Goal: Task Accomplishment & Management: Use online tool/utility

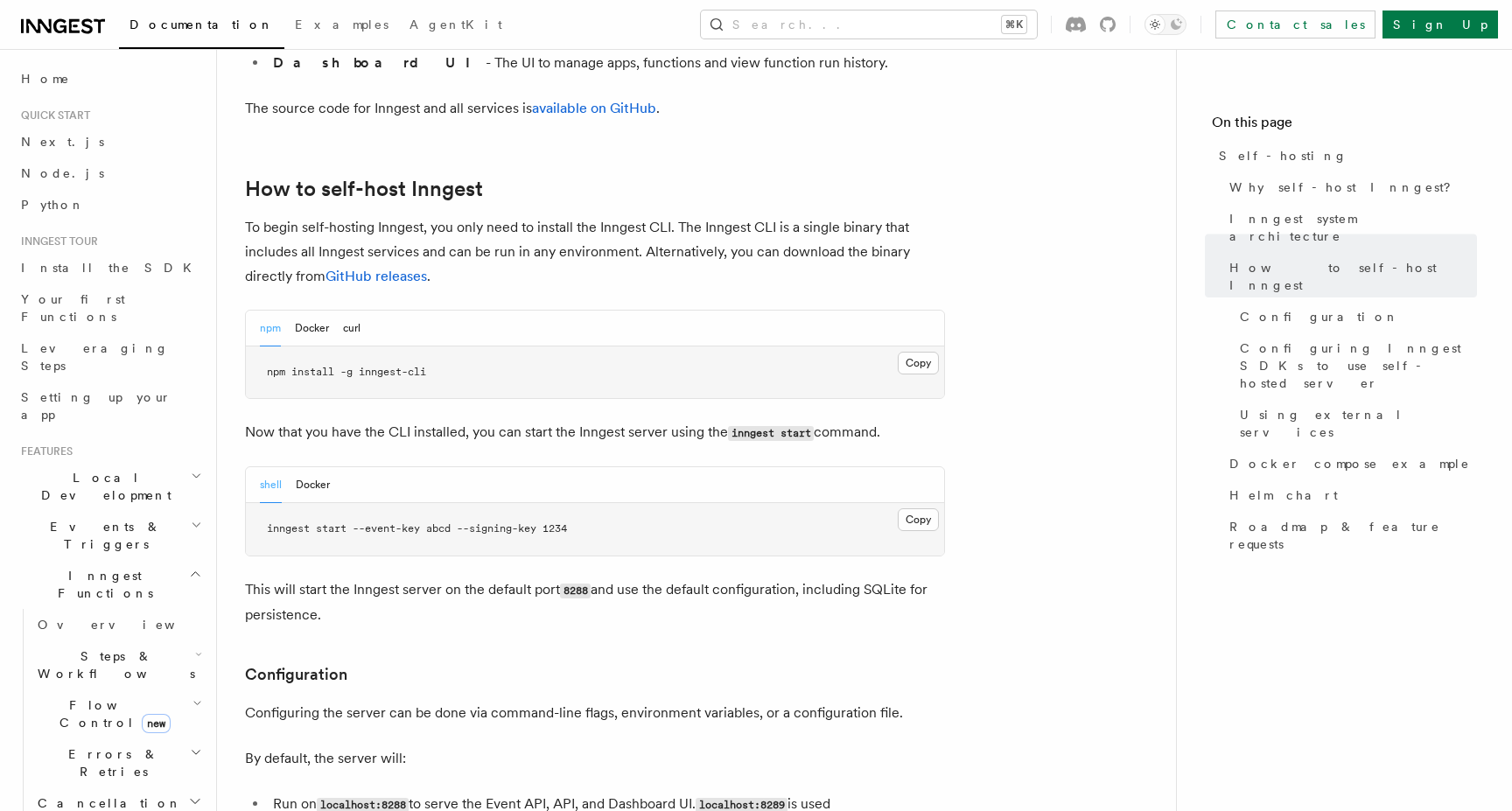
scroll to position [1642, 0]
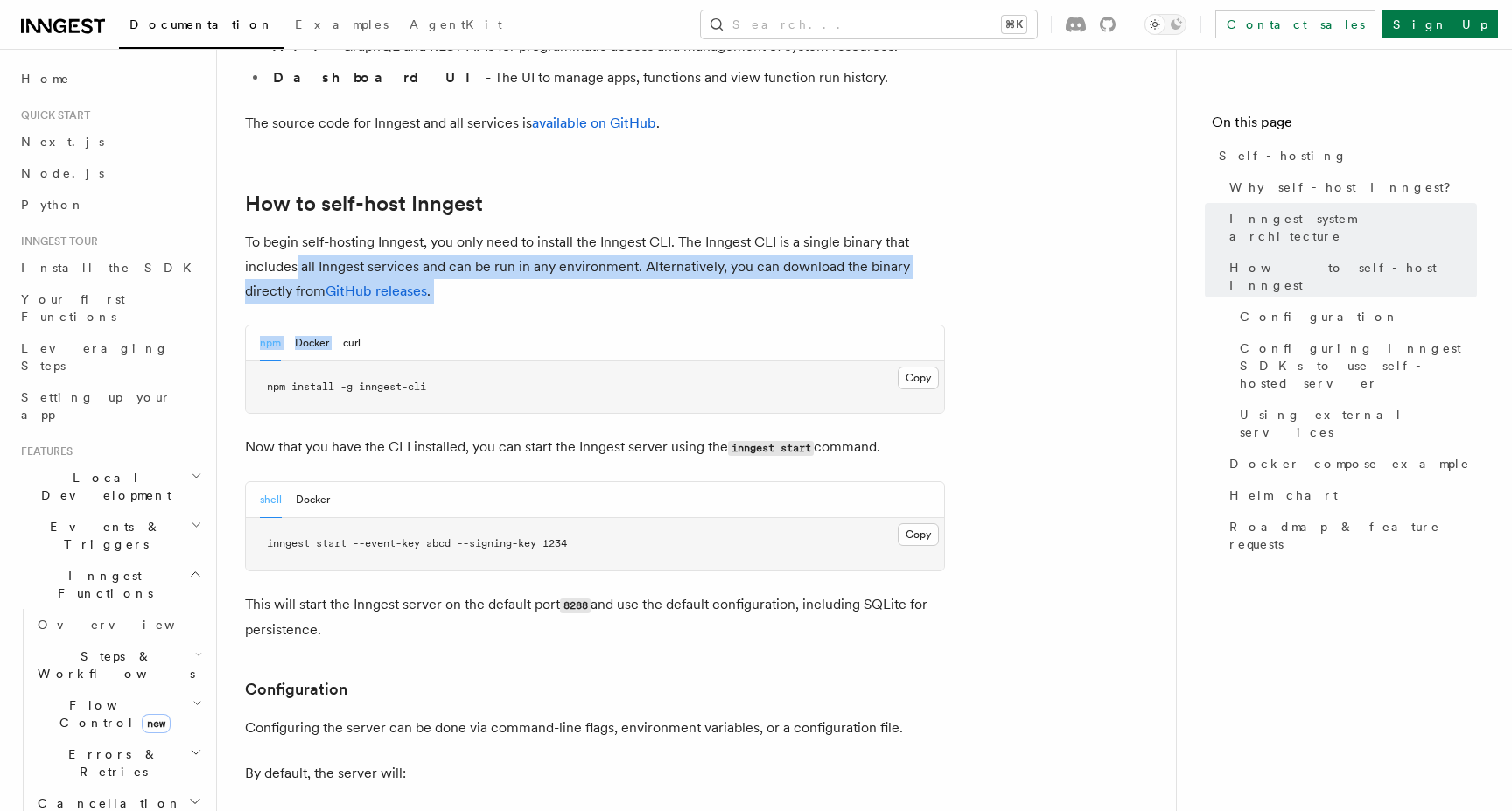
drag, startPoint x: 296, startPoint y: 218, endPoint x: 415, endPoint y: 257, distance: 125.2
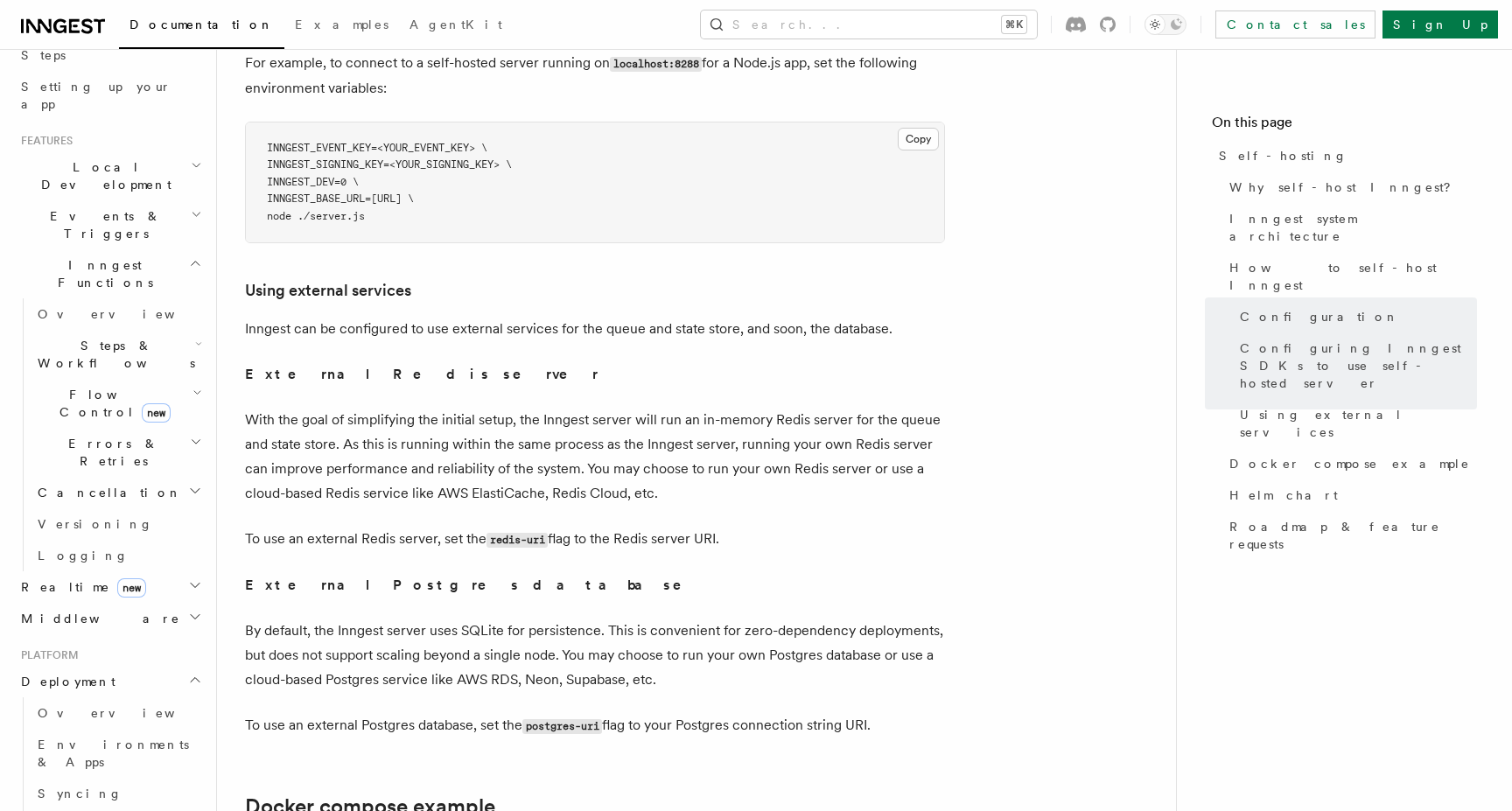
scroll to position [4077, 0]
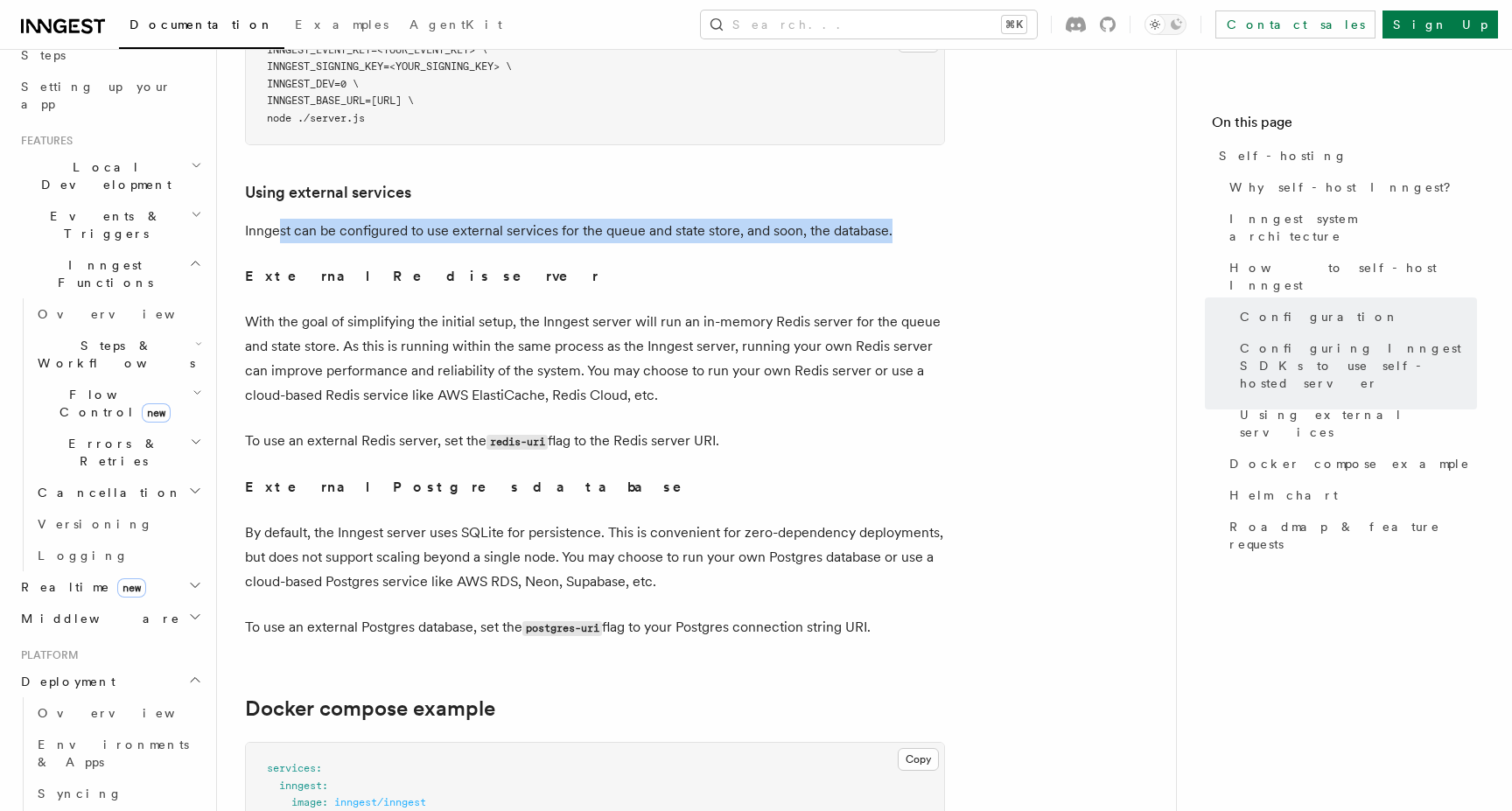
drag, startPoint x: 282, startPoint y: 181, endPoint x: 384, endPoint y: 217, distance: 108.2
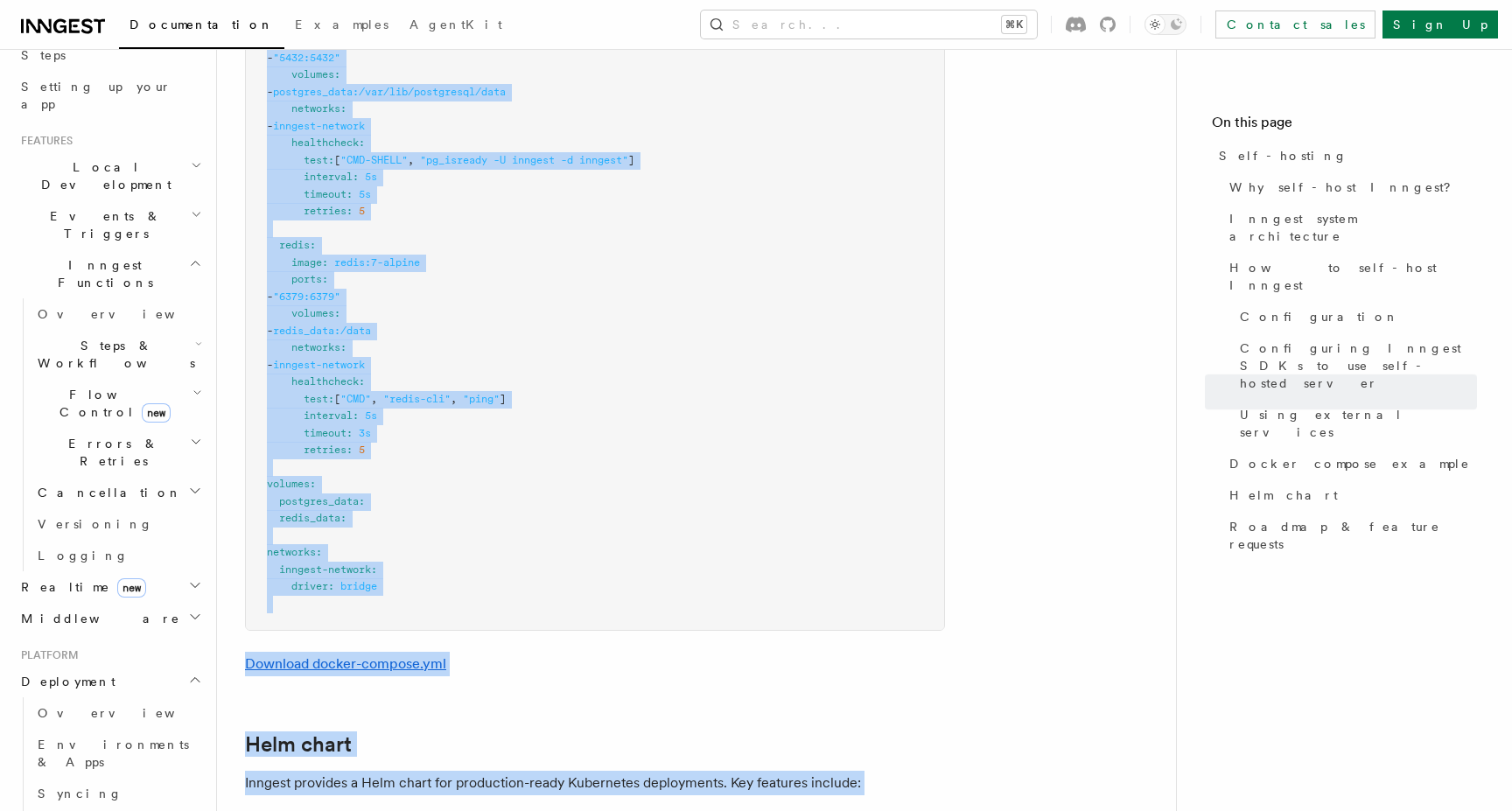
scroll to position [5364, 0]
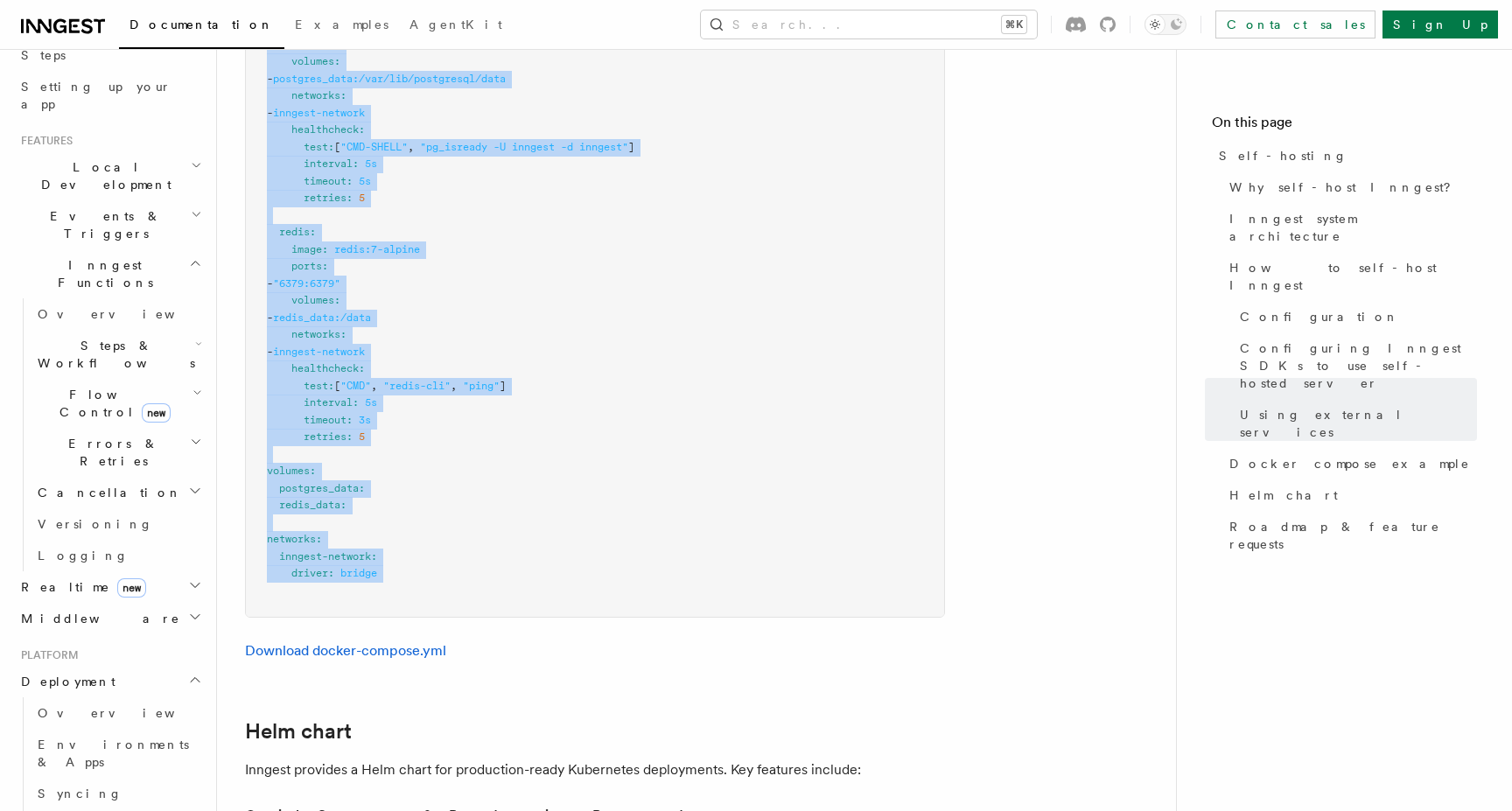
drag, startPoint x: 267, startPoint y: 176, endPoint x: 616, endPoint y: 565, distance: 522.6
click at [616, 565] on pre "services : inngest : image : inngest/inngest command : "inngest start" ports : …" at bounding box center [594, 36] width 698 height 1160
copy code "services : inngest : image : inngest/inngest command : "inngest start" ports : …"
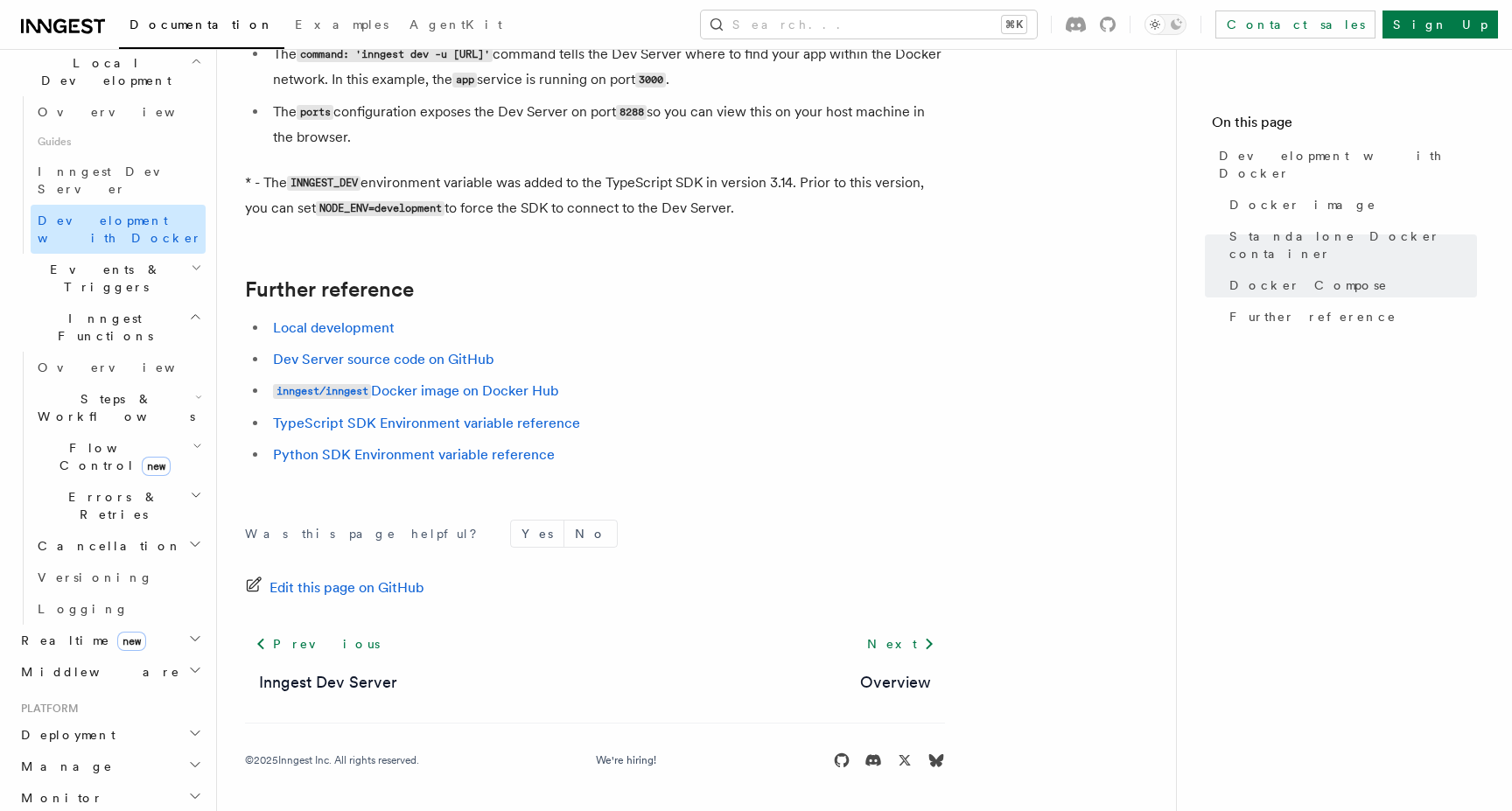
scroll to position [416, 0]
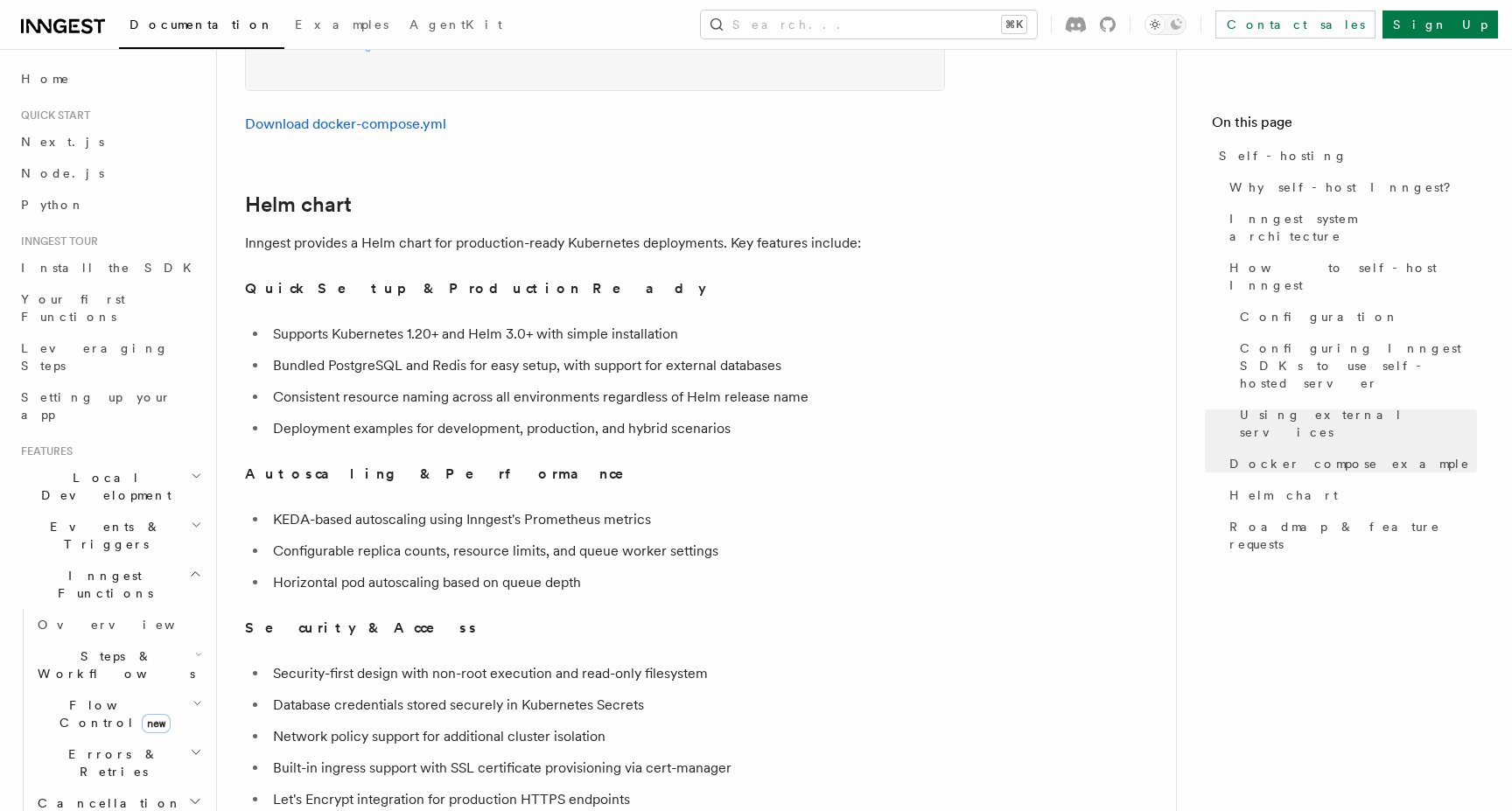
scroll to position [5681, 0]
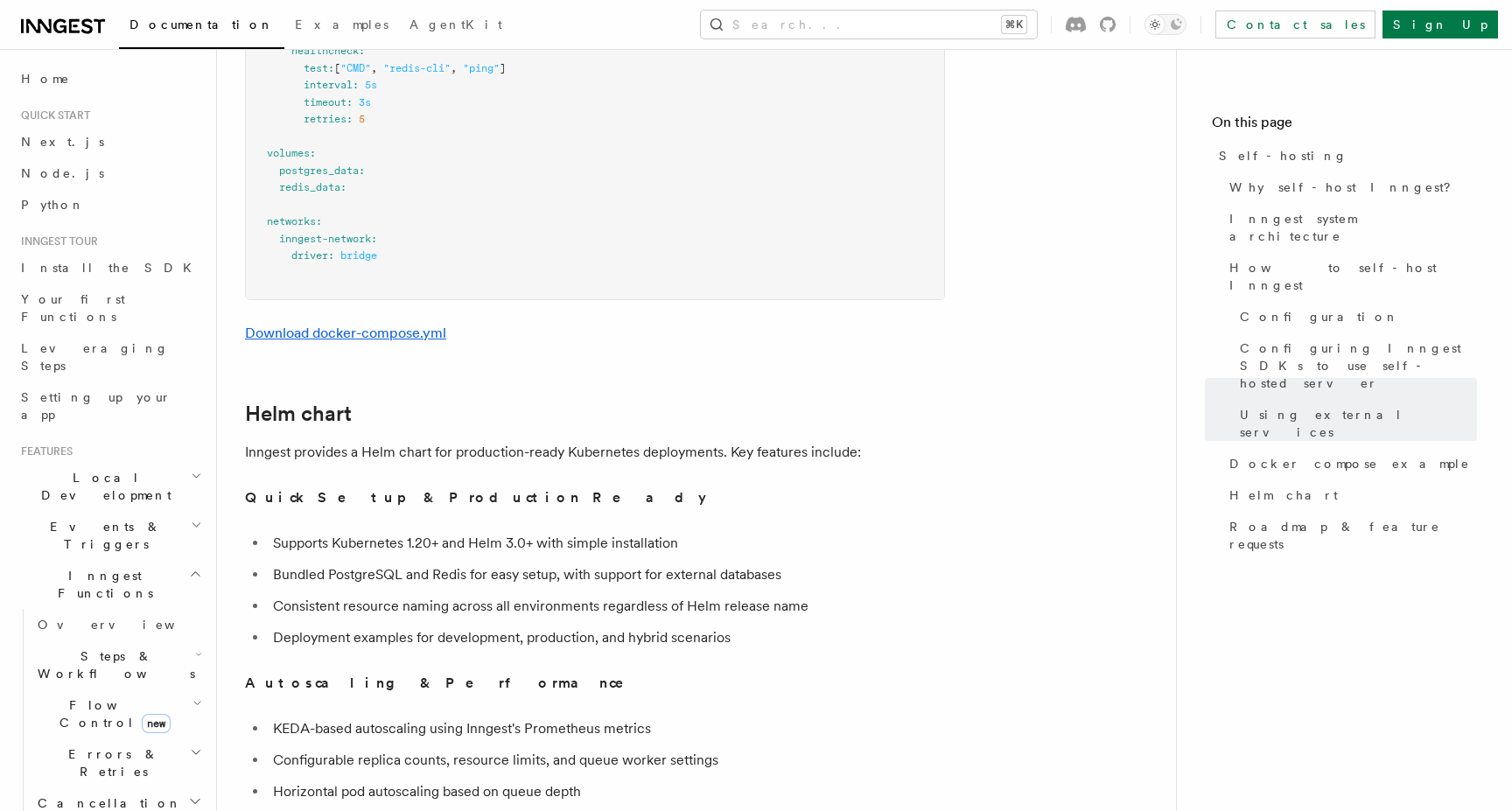
click at [342, 325] on link "Download docker-compose.yml" at bounding box center [345, 332] width 201 height 16
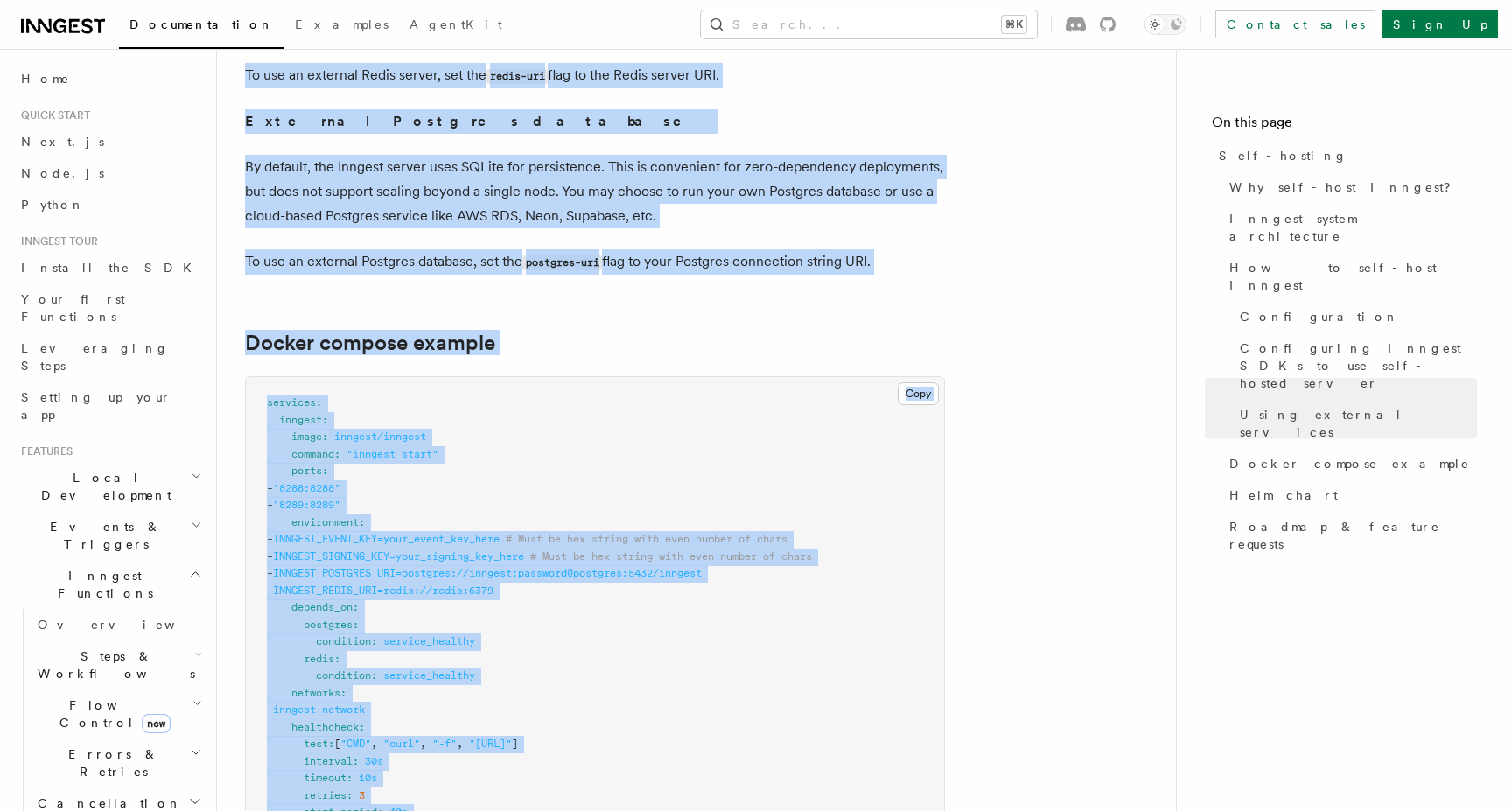
scroll to position [4147, 0]
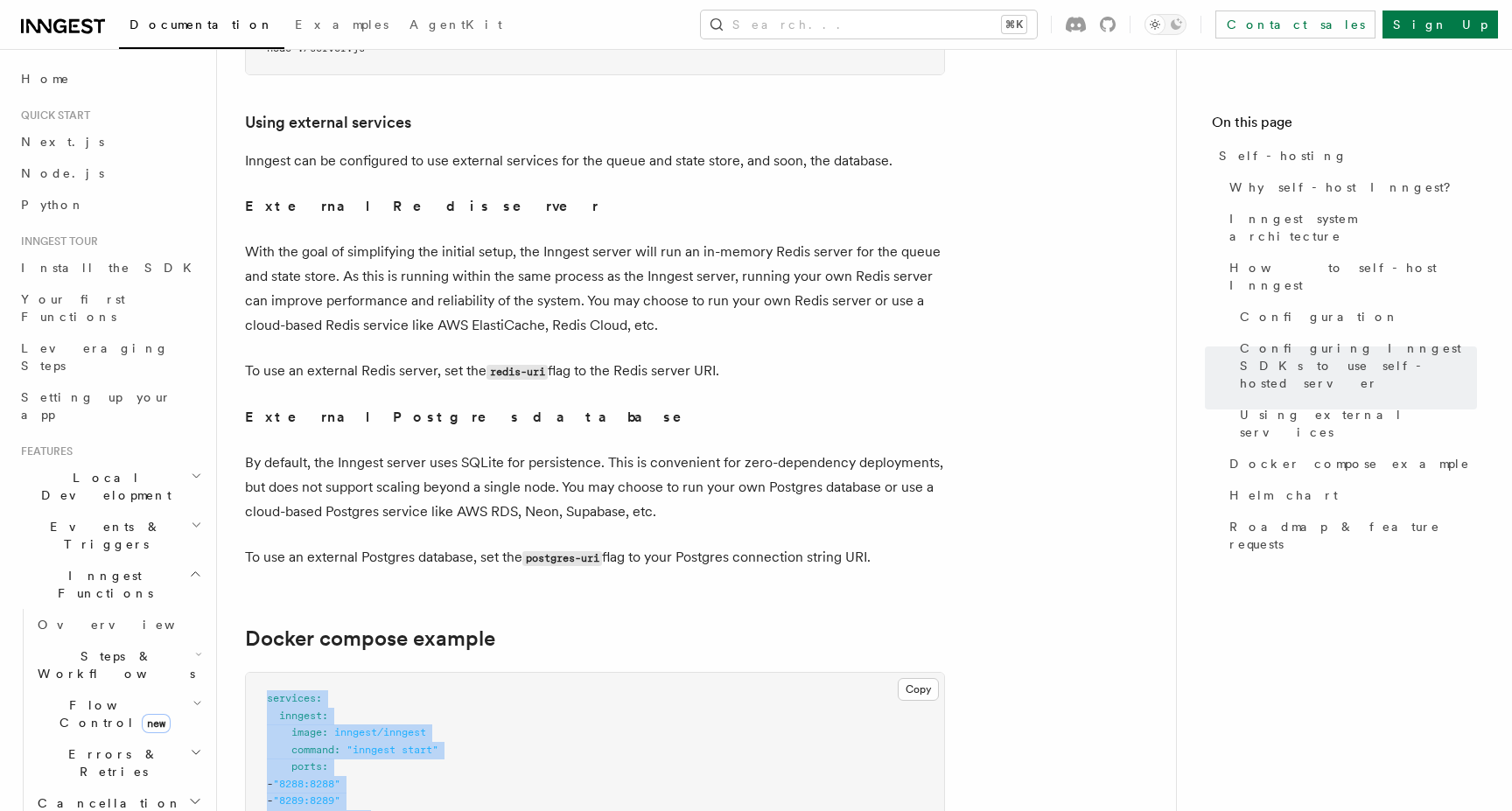
drag, startPoint x: 401, startPoint y: 468, endPoint x: 263, endPoint y: 661, distance: 237.3
copy code "services : inngest : image : inngest/inngest command : "inngest start" ports : …"
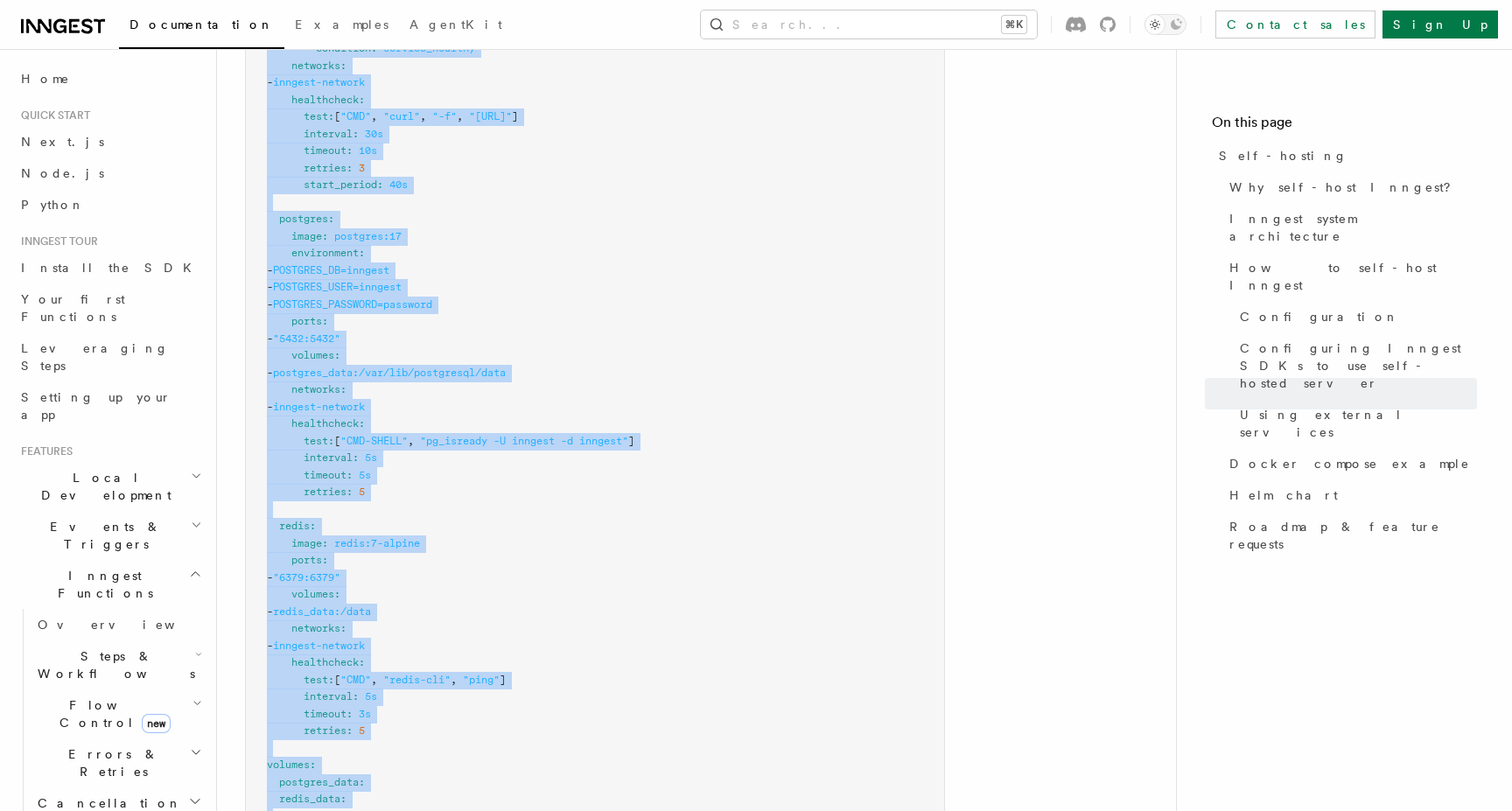
scroll to position [5417, 0]
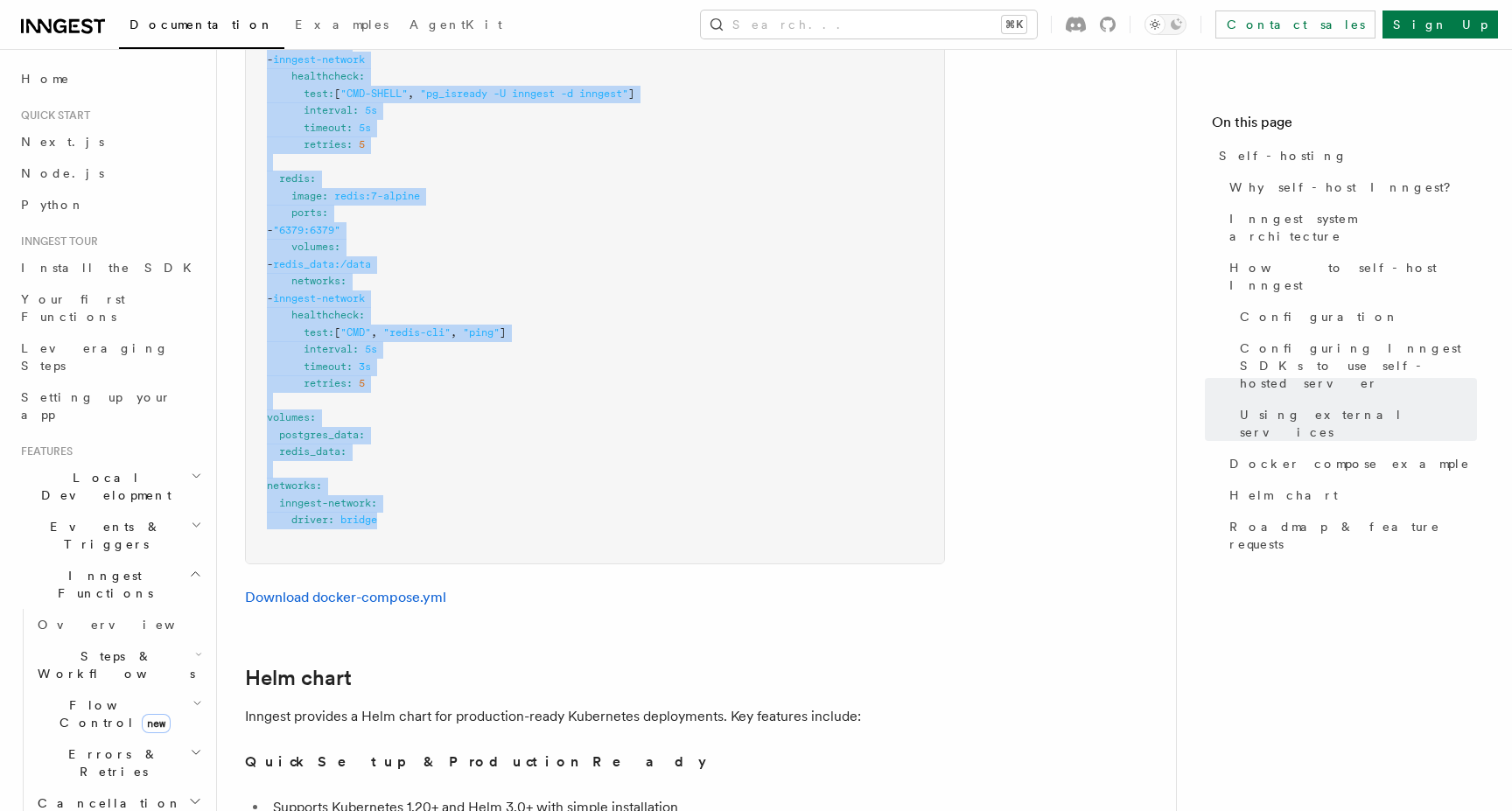
copy code "services : inngest : image : inngest/inngest command : "inngest start" ports : …"
